Goal: Task Accomplishment & Management: Use online tool/utility

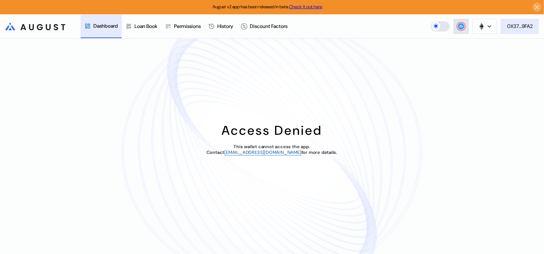
click at [518, 25] on div "0X37...9FA2" at bounding box center [519, 26] width 25 height 7
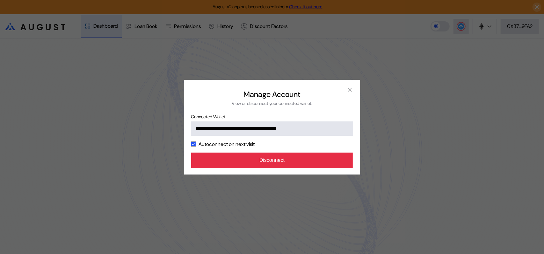
click at [275, 168] on button "Disconnect" at bounding box center [272, 160] width 162 height 15
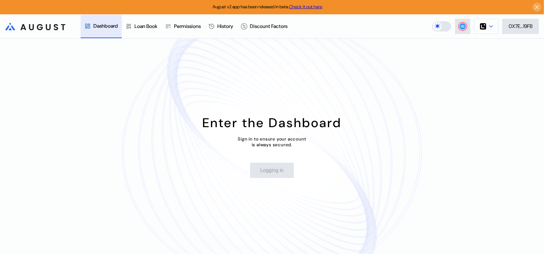
click at [490, 27] on icon at bounding box center [491, 26] width 4 height 3
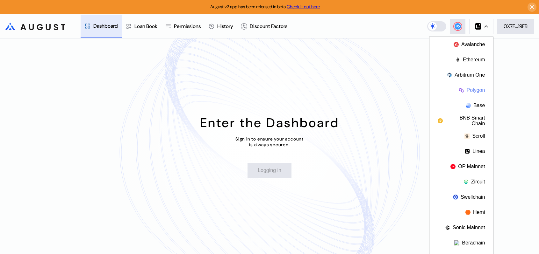
scroll to position [28, 0]
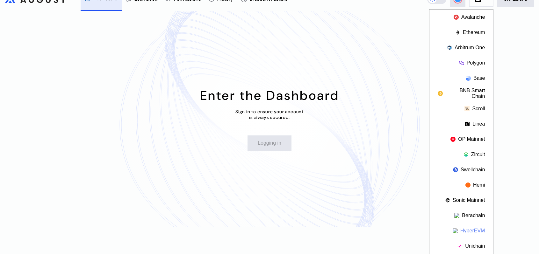
click at [477, 230] on button "HyperEVM" at bounding box center [461, 231] width 64 height 15
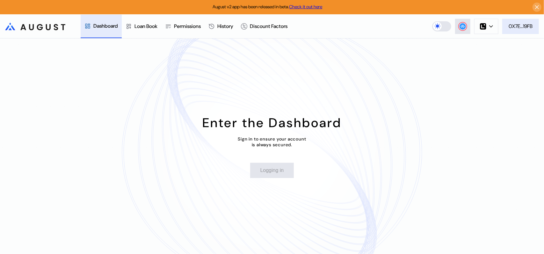
click at [526, 27] on div "0X7E...19FB" at bounding box center [520, 26] width 24 height 7
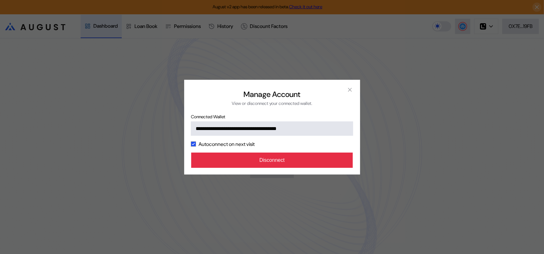
click at [276, 168] on button "Disconnect" at bounding box center [272, 160] width 162 height 15
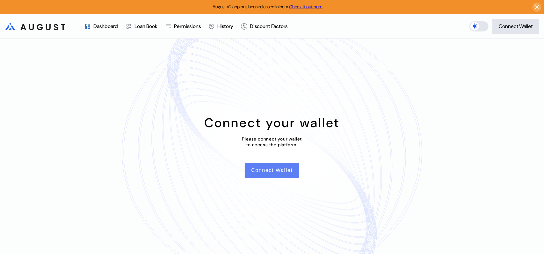
click at [272, 172] on button "Connect Wallet" at bounding box center [272, 170] width 54 height 15
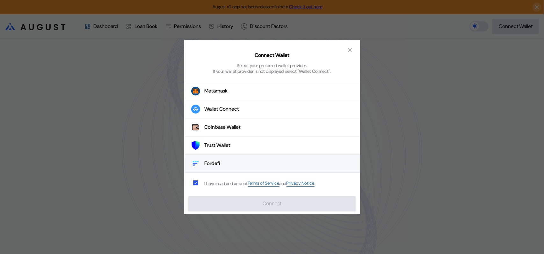
click at [218, 167] on div "Fordefi" at bounding box center [212, 164] width 16 height 7
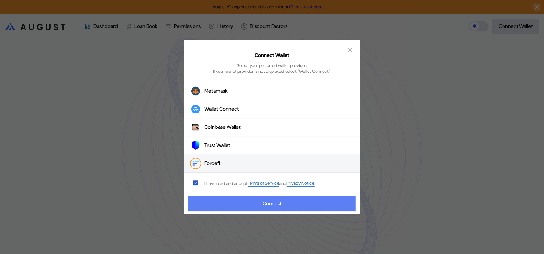
click at [275, 206] on button "Connect" at bounding box center [271, 203] width 167 height 15
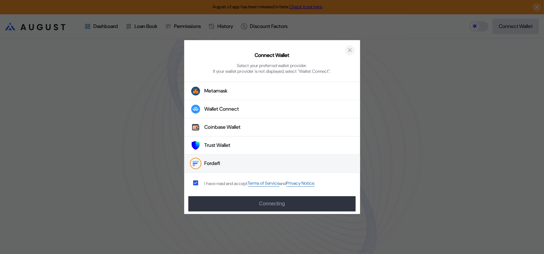
click at [350, 49] on icon "close modal" at bounding box center [349, 50] width 3 height 3
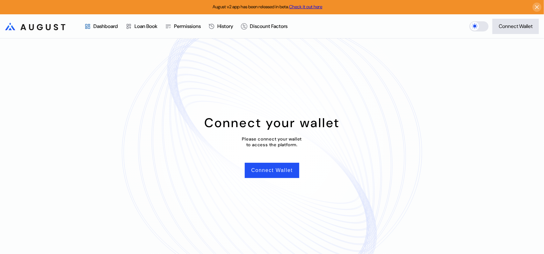
drag, startPoint x: 519, startPoint y: 53, endPoint x: 518, endPoint y: 44, distance: 9.3
click at [519, 53] on div "Connect your wallet Please connect your wallet to access the platform. Connect …" at bounding box center [272, 147] width 544 height 216
click at [513, 28] on div "Connect Wallet" at bounding box center [515, 26] width 34 height 7
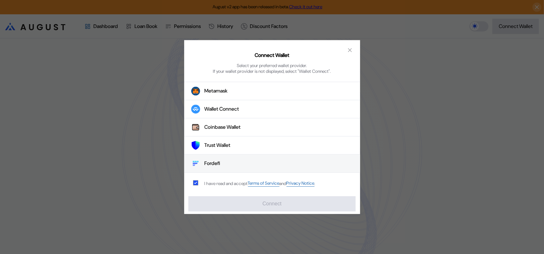
click at [211, 166] on div "Fordefi" at bounding box center [212, 164] width 16 height 7
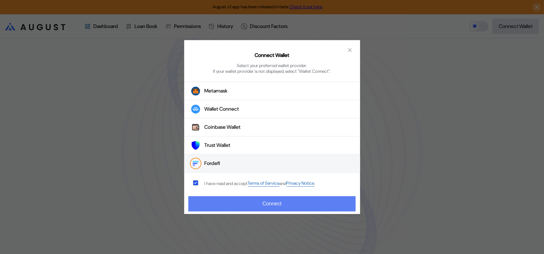
click at [248, 205] on button "Connect" at bounding box center [271, 203] width 167 height 15
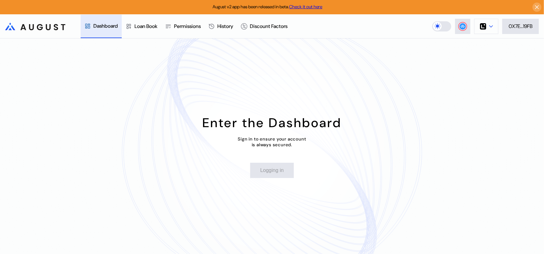
click at [490, 27] on icon at bounding box center [491, 26] width 4 height 3
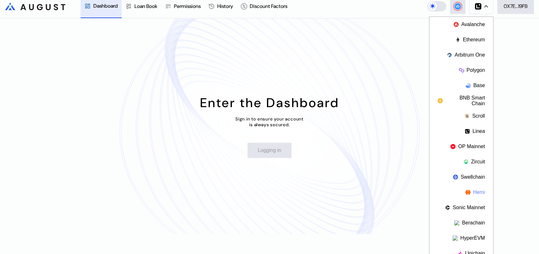
scroll to position [28, 0]
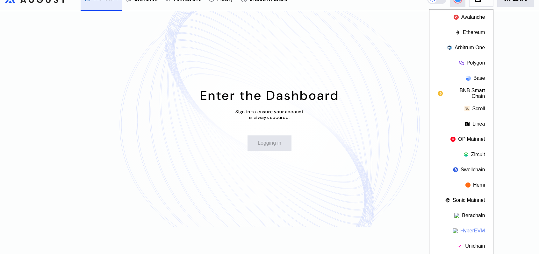
click at [470, 229] on button "HyperEVM" at bounding box center [461, 231] width 64 height 15
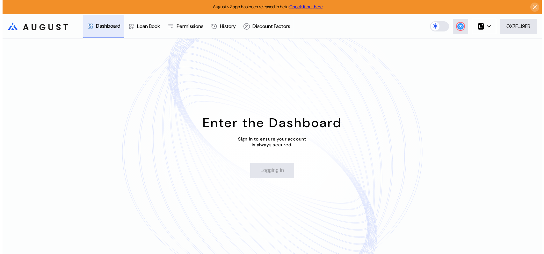
scroll to position [0, 0]
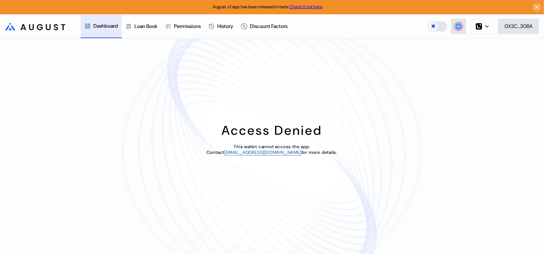
click at [355, 49] on div "Access Denied This wallet cannot access the app. Contact [EMAIL_ADDRESS][DOMAIN…" at bounding box center [272, 147] width 544 height 216
click at [521, 24] on div "0X3C...30BA" at bounding box center [518, 26] width 28 height 7
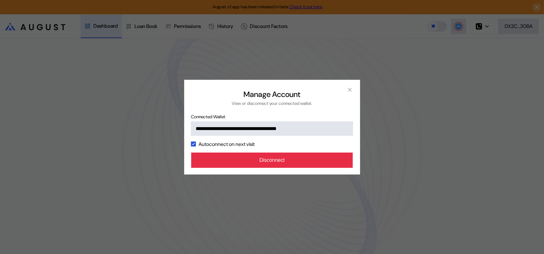
click at [292, 168] on button "Disconnect" at bounding box center [272, 160] width 162 height 15
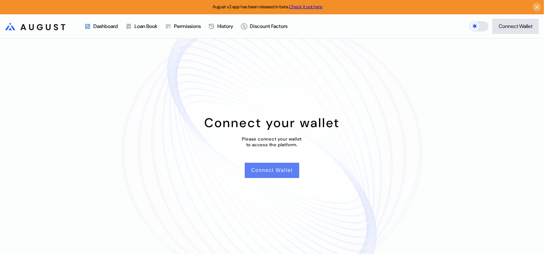
click at [273, 174] on button "Connect Wallet" at bounding box center [272, 170] width 54 height 15
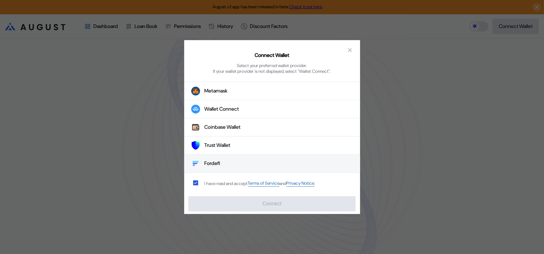
click at [213, 165] on div "Fordefi" at bounding box center [212, 164] width 16 height 7
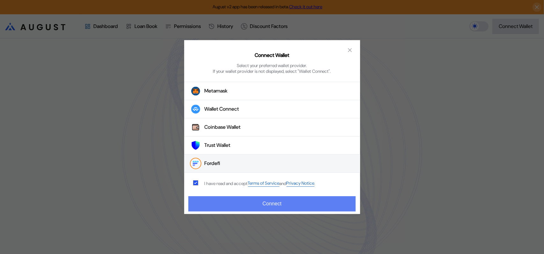
click at [269, 207] on button "Connect" at bounding box center [271, 203] width 167 height 15
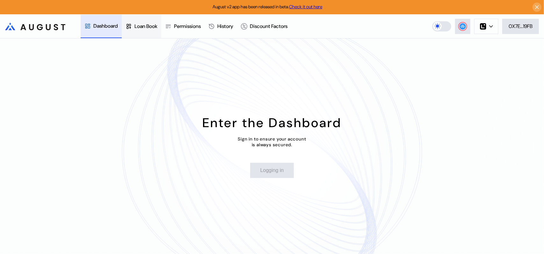
click at [146, 30] on div "Loan Book" at bounding box center [145, 26] width 23 height 7
click at [105, 26] on div "Dashboard" at bounding box center [105, 26] width 25 height 7
click at [49, 28] on icon at bounding box center [48, 27] width 5 height 6
click at [489, 29] on div at bounding box center [491, 26] width 4 height 4
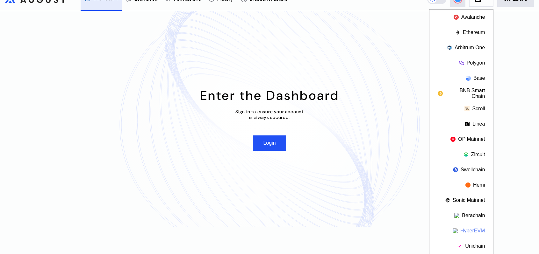
click at [470, 229] on button "HyperEVM" at bounding box center [461, 231] width 64 height 15
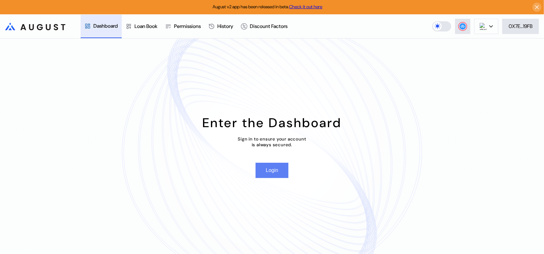
click at [271, 174] on button "Login" at bounding box center [271, 170] width 33 height 15
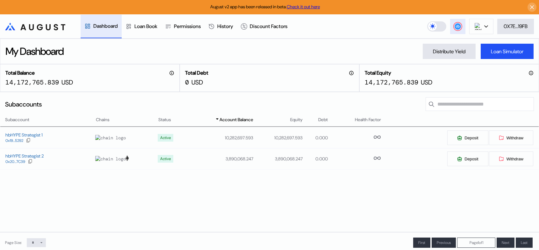
click at [457, 27] on circle at bounding box center [457, 26] width 6 height 6
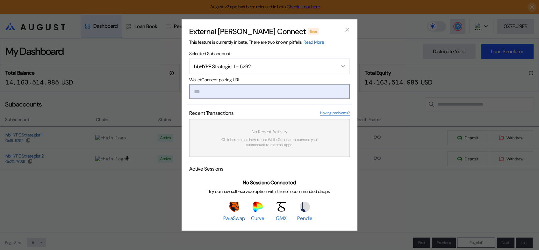
paste input "**********"
type input "**********"
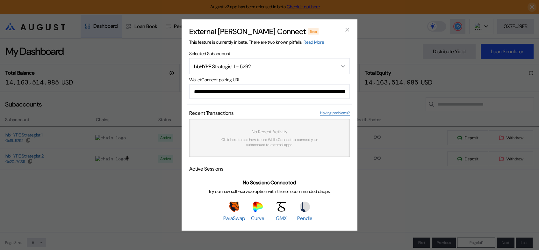
scroll to position [0, 382]
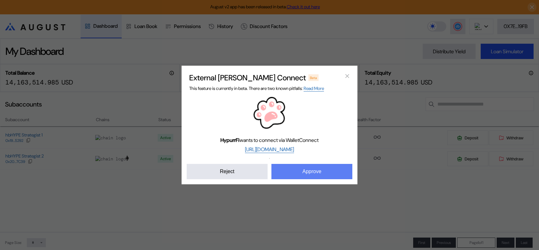
click at [309, 177] on button "Approve" at bounding box center [311, 171] width 81 height 15
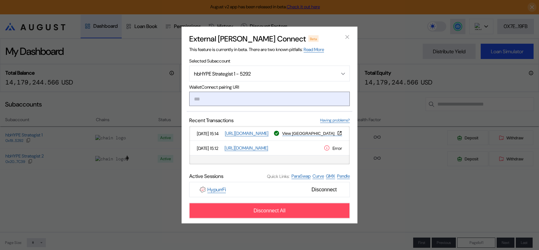
paste input "**********"
type input "**********"
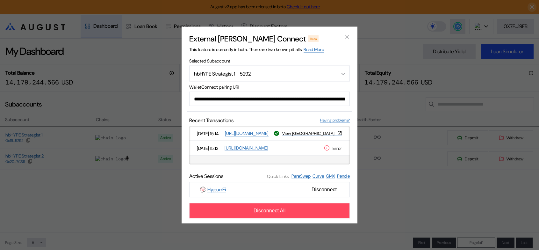
scroll to position [0, 375]
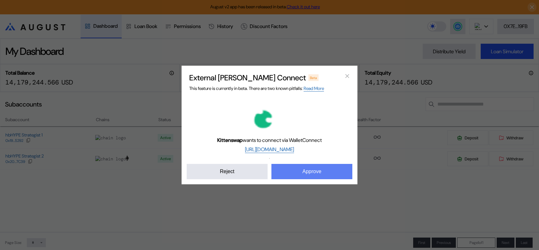
click at [310, 179] on button "Approve" at bounding box center [311, 171] width 81 height 15
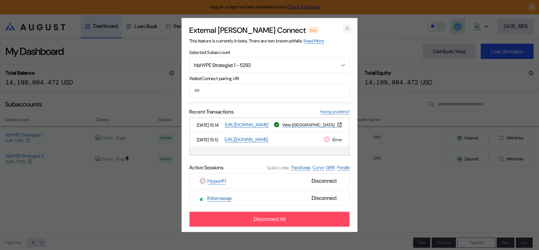
click at [346, 25] on icon "close modal" at bounding box center [347, 28] width 6 height 7
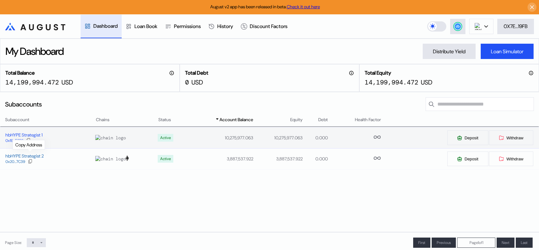
click at [29, 143] on icon at bounding box center [28, 140] width 5 height 5
click at [452, 48] on div "Distribute Yield" at bounding box center [449, 51] width 32 height 7
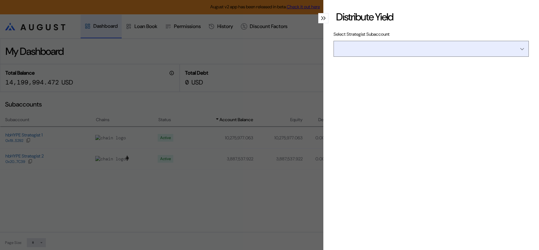
click at [476, 56] on input "Open menu" at bounding box center [427, 48] width 179 height 15
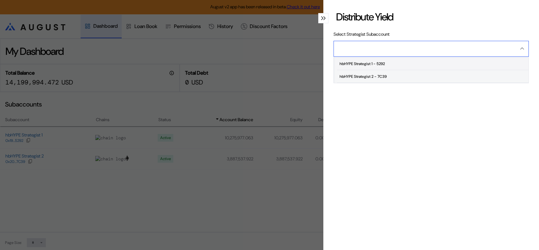
click at [366, 66] on div "hbHYPE Strategist 1 - 5292" at bounding box center [361, 63] width 45 height 4
type input "**********"
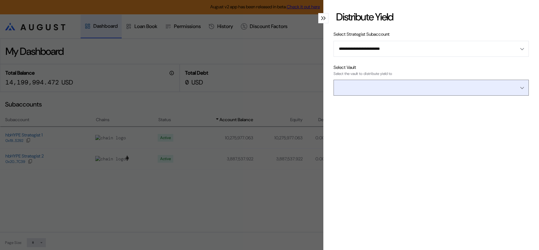
click at [390, 95] on input "Open menu" at bounding box center [427, 87] width 179 height 15
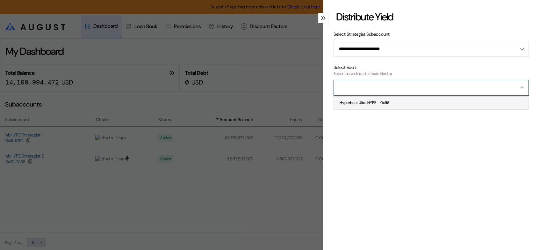
click at [368, 105] on div "Hyperbeat Ultra HYPE - 0x96" at bounding box center [364, 102] width 50 height 4
type input "**********"
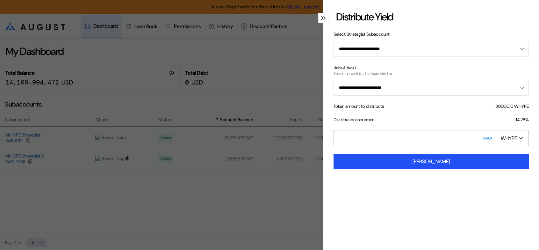
click at [483, 145] on button "MAX" at bounding box center [487, 138] width 13 height 15
type input "*******"
click at [483, 145] on button "MAX" at bounding box center [487, 138] width 13 height 15
click at [323, 20] on icon "modal" at bounding box center [324, 18] width 2 height 4
